Goal: Check status: Check status

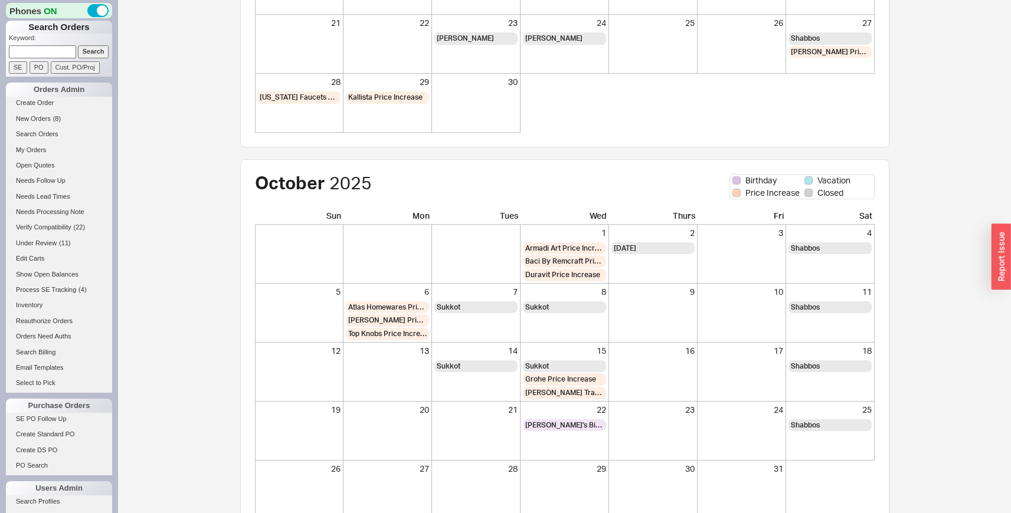
scroll to position [314, 0]
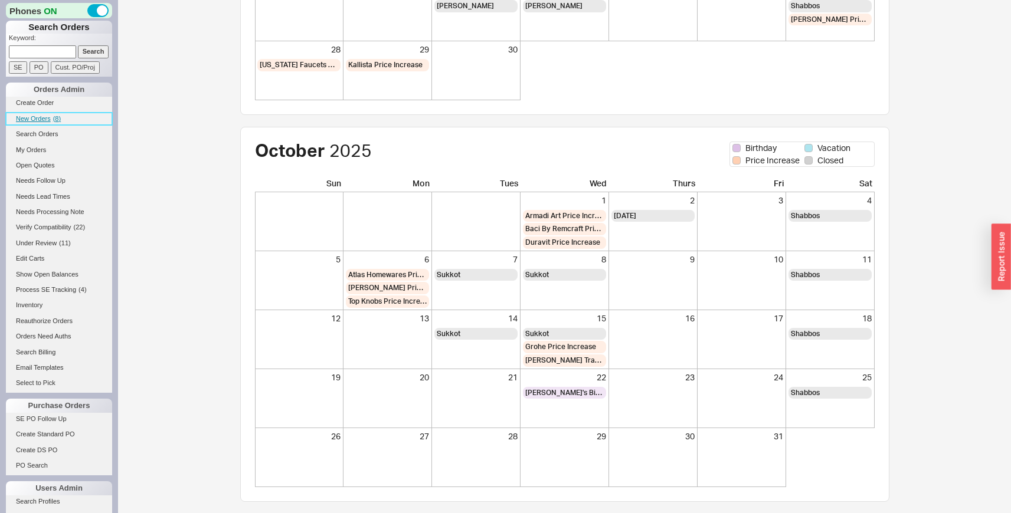
click at [45, 117] on span "New Orders" at bounding box center [33, 118] width 35 height 7
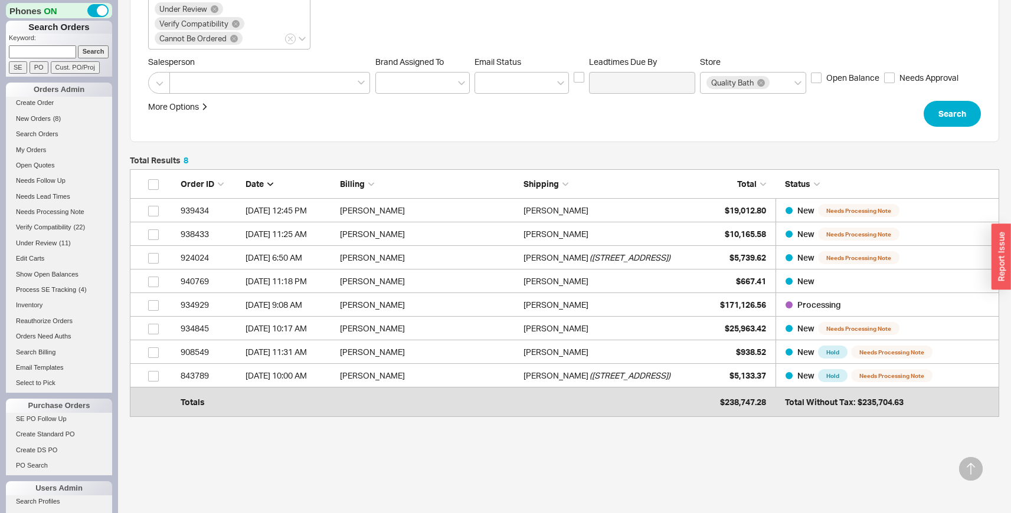
scroll to position [201, 0]
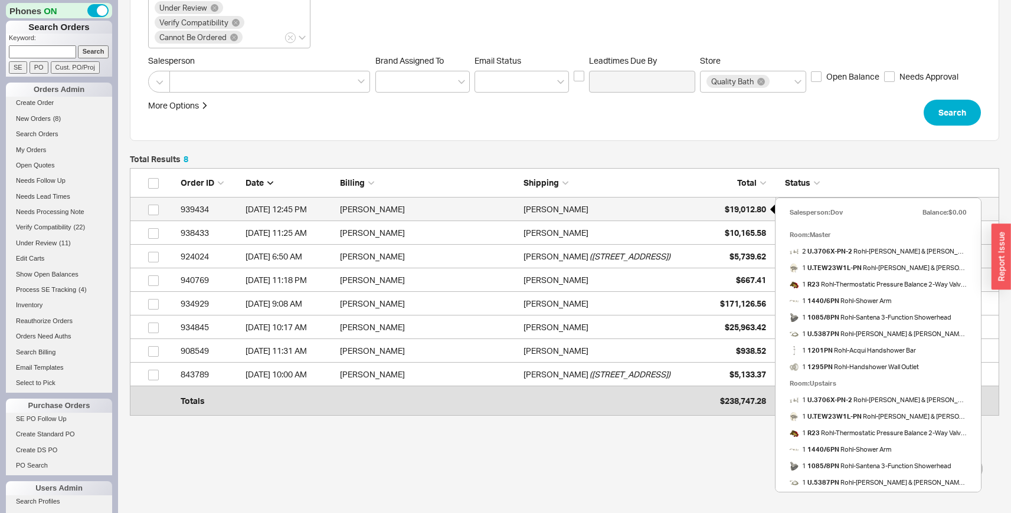
click at [732, 210] on span "$19,012.80" at bounding box center [745, 209] width 41 height 10
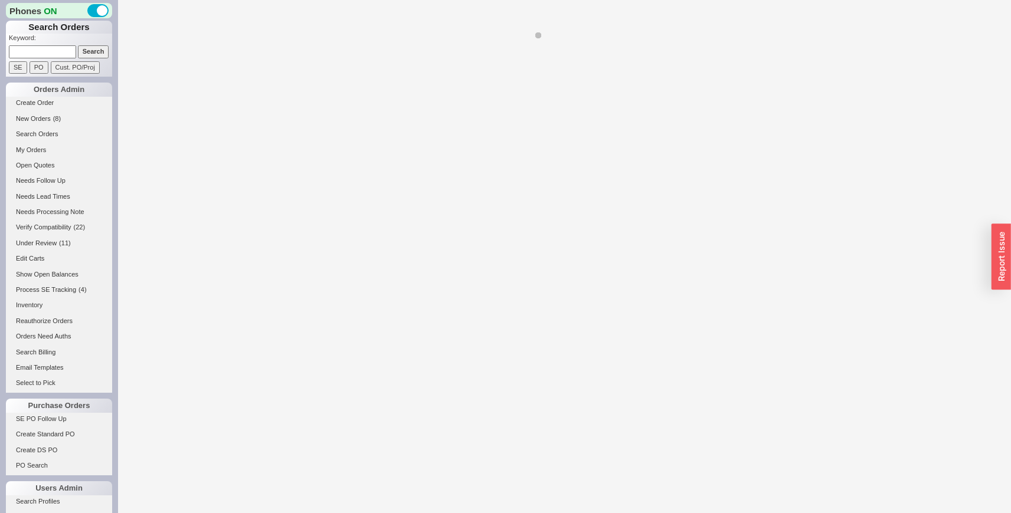
select select "LOW"
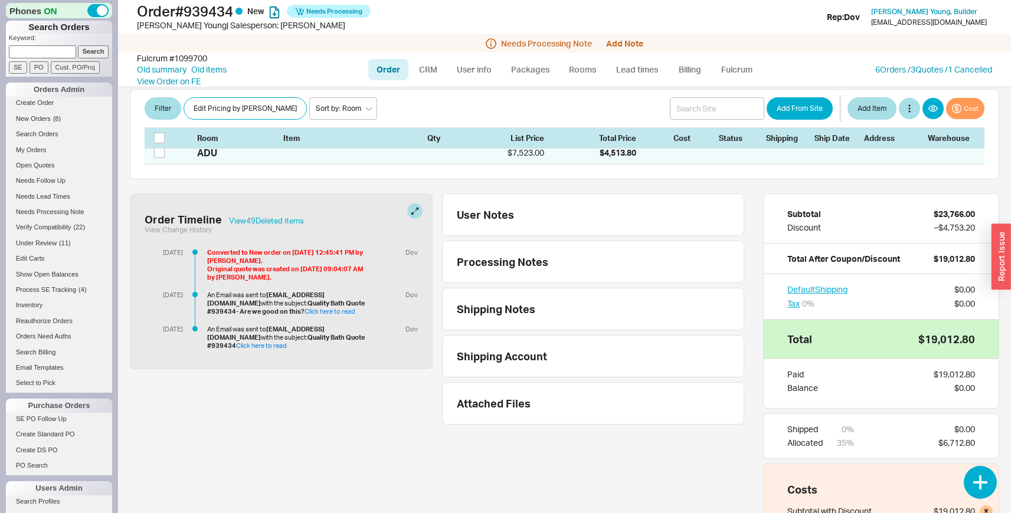
scroll to position [2883, 0]
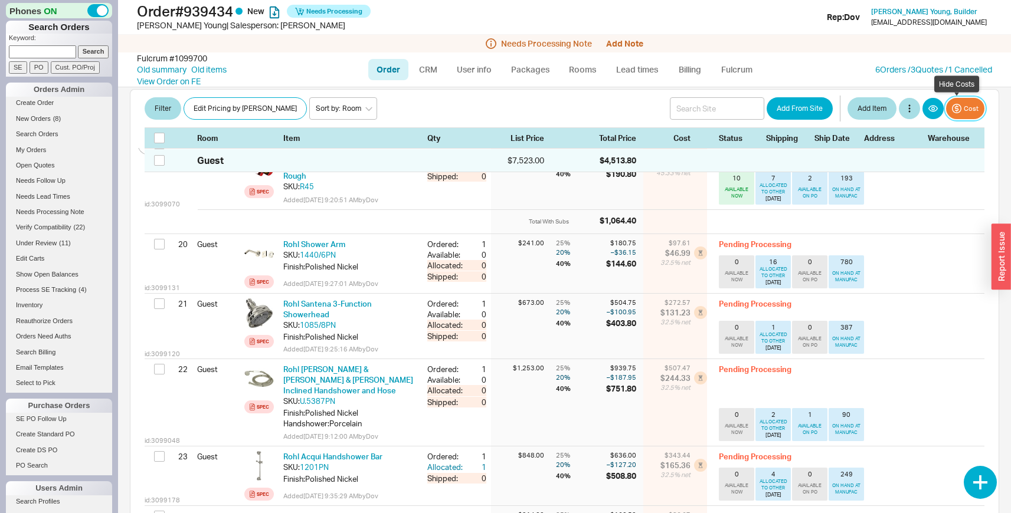
click at [956, 104] on button "Cost" at bounding box center [965, 108] width 38 height 21
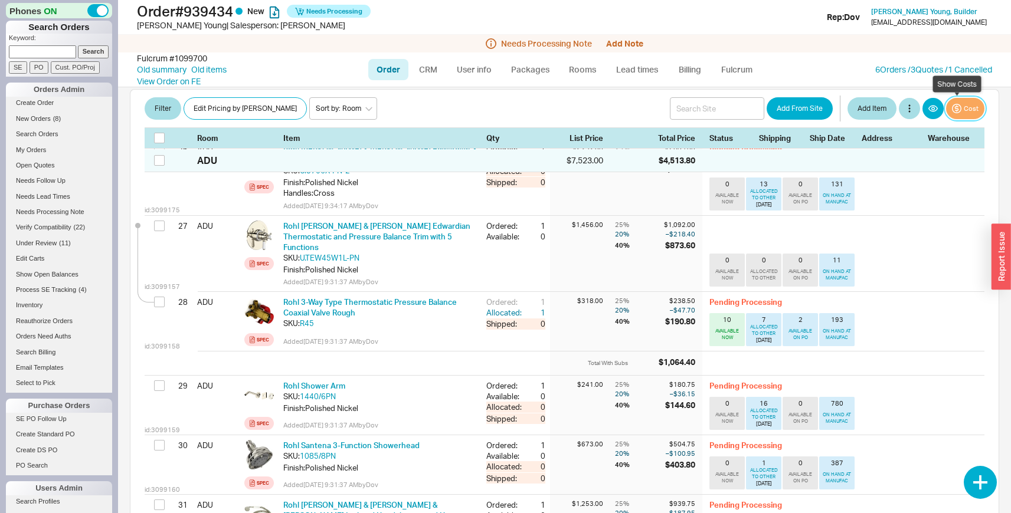
scroll to position [2623, 0]
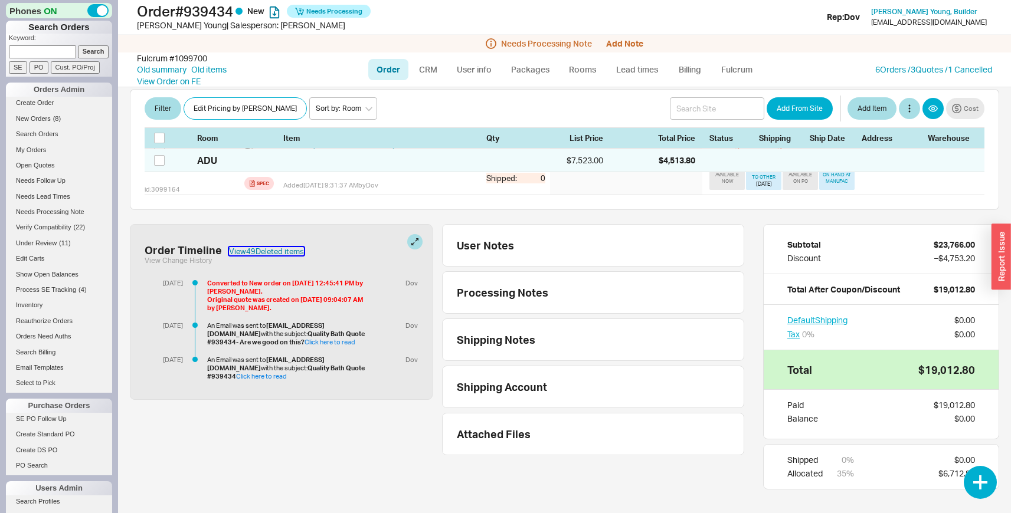
click at [277, 247] on button "View 49 Deleted item s" at bounding box center [266, 251] width 75 height 8
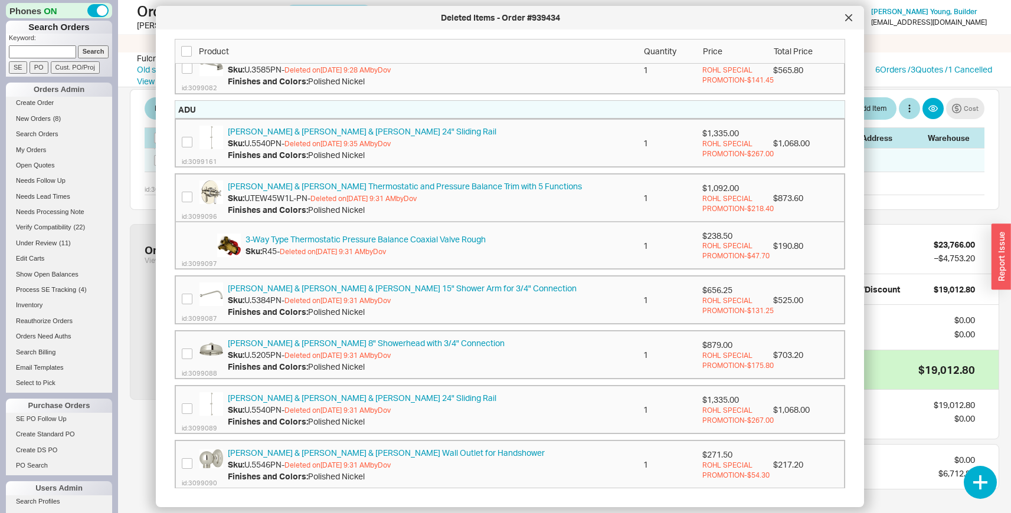
scroll to position [2662, 0]
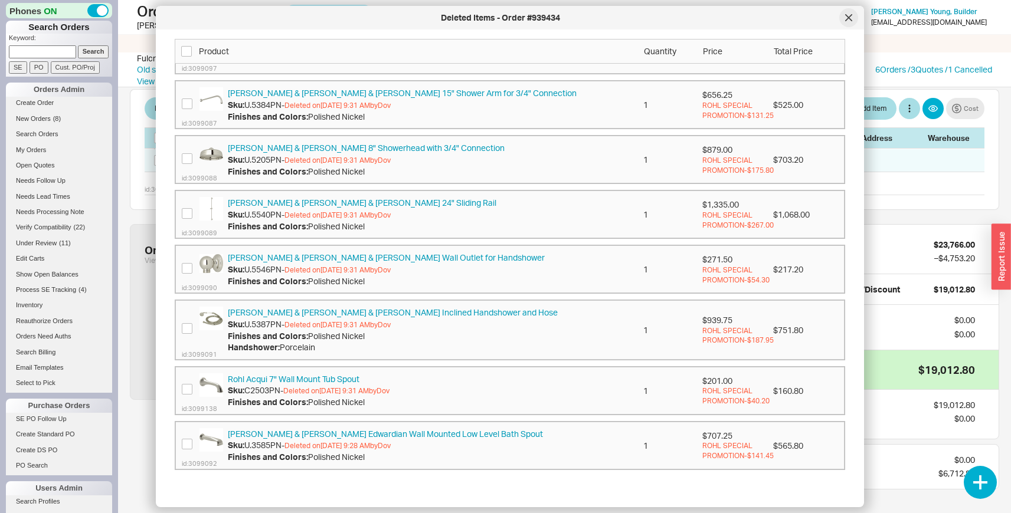
click at [841, 19] on div at bounding box center [848, 17] width 19 height 19
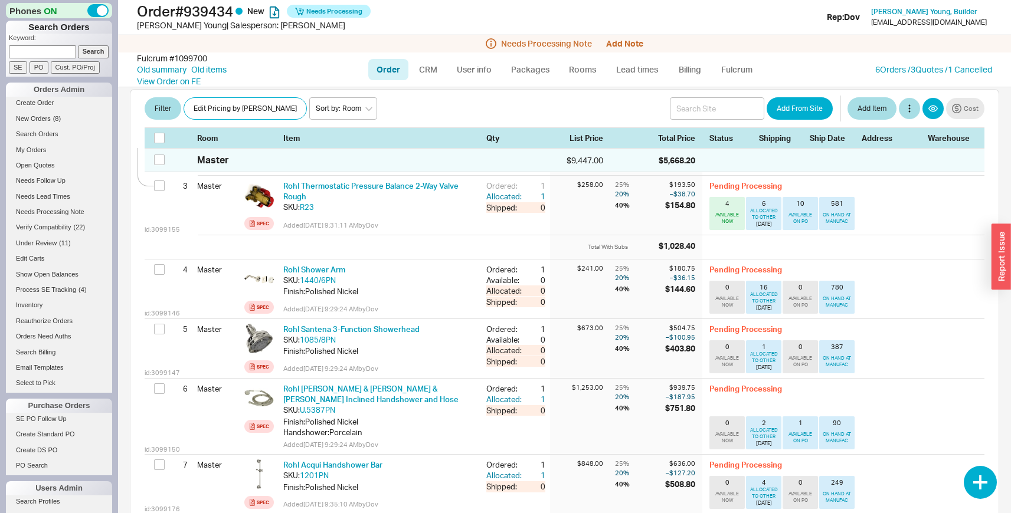
scroll to position [0, 0]
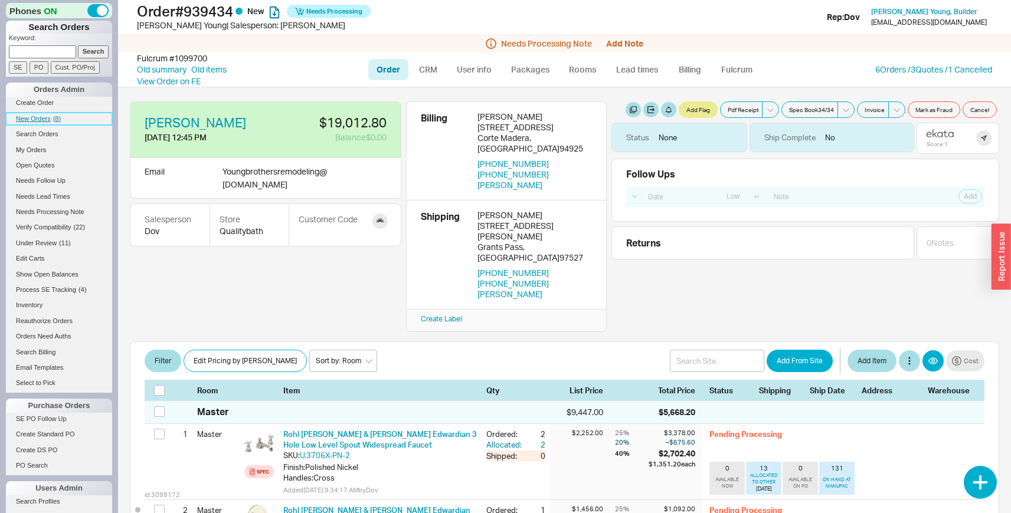
click at [39, 118] on span "New Orders" at bounding box center [33, 118] width 35 height 7
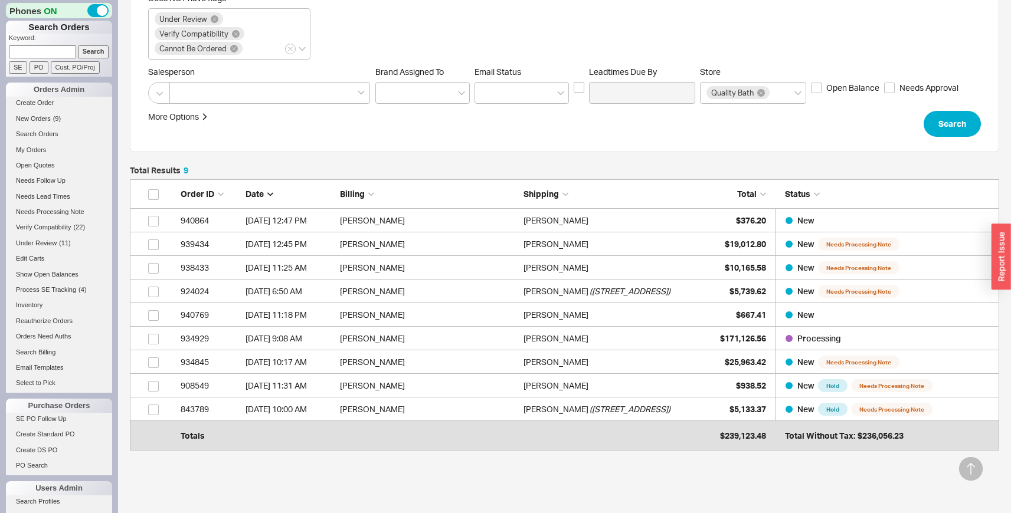
scroll to position [196, 0]
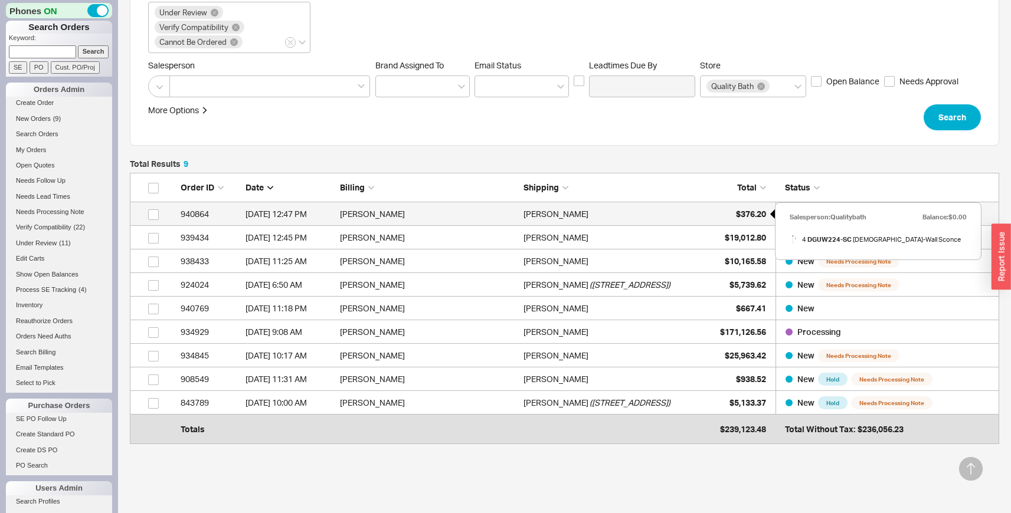
click at [753, 220] on div "$376.20" at bounding box center [736, 214] width 59 height 24
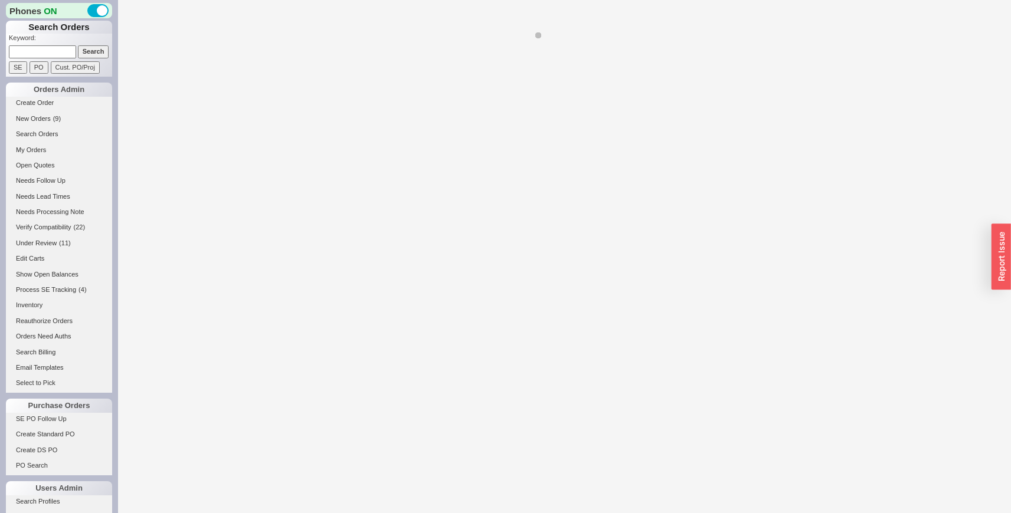
select select "LOW"
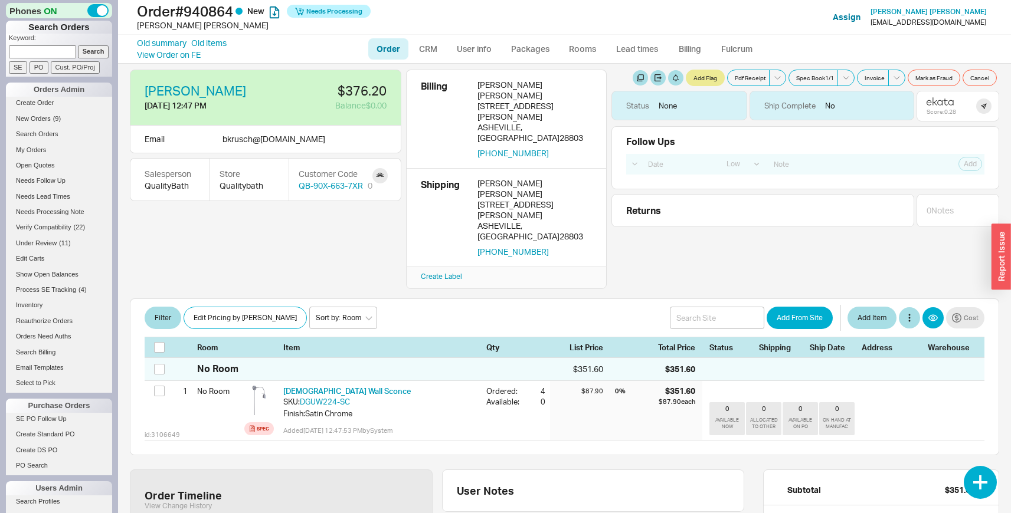
scroll to position [9, 0]
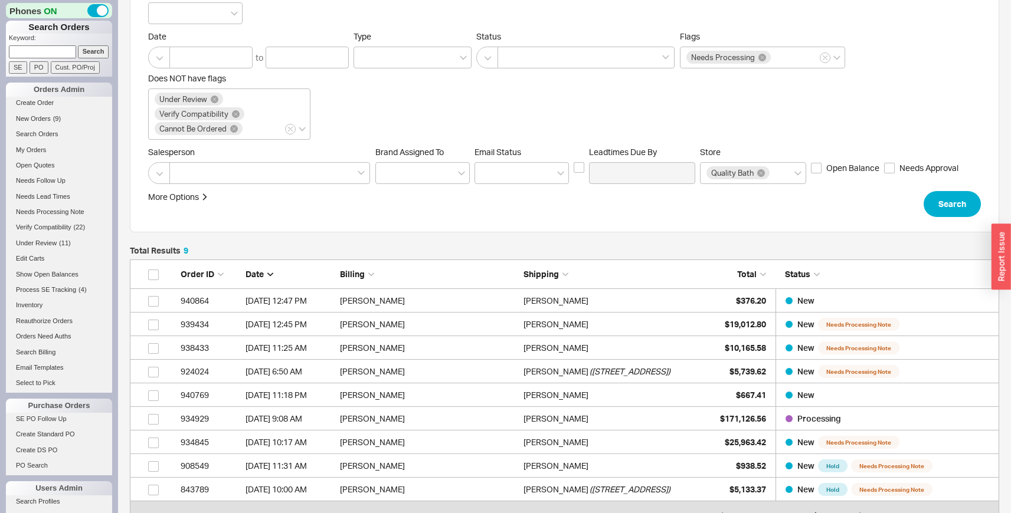
scroll to position [119, 0]
